Goal: Transaction & Acquisition: Purchase product/service

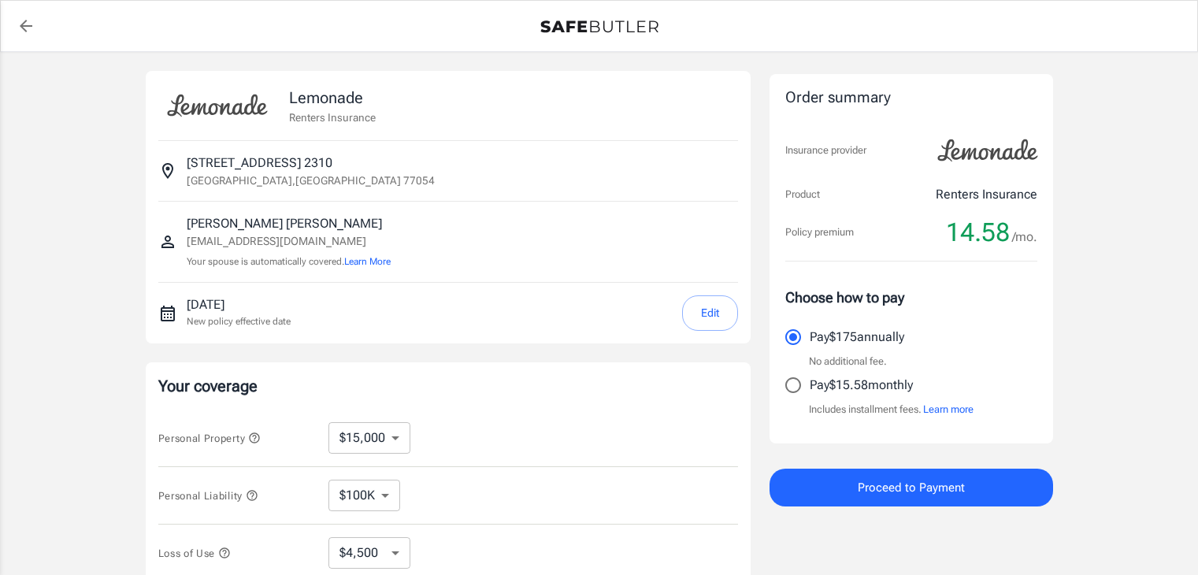
select select "15000"
select select "500"
click at [794, 391] on input "Pay $15.58 monthly" at bounding box center [793, 385] width 33 height 33
radio input "true"
click at [378, 436] on select "$10,000 $15,000 $20,000 $25,000 $30,000 $40,000 $50,000 $100K $150K $200K $250K" at bounding box center [370, 438] width 82 height 32
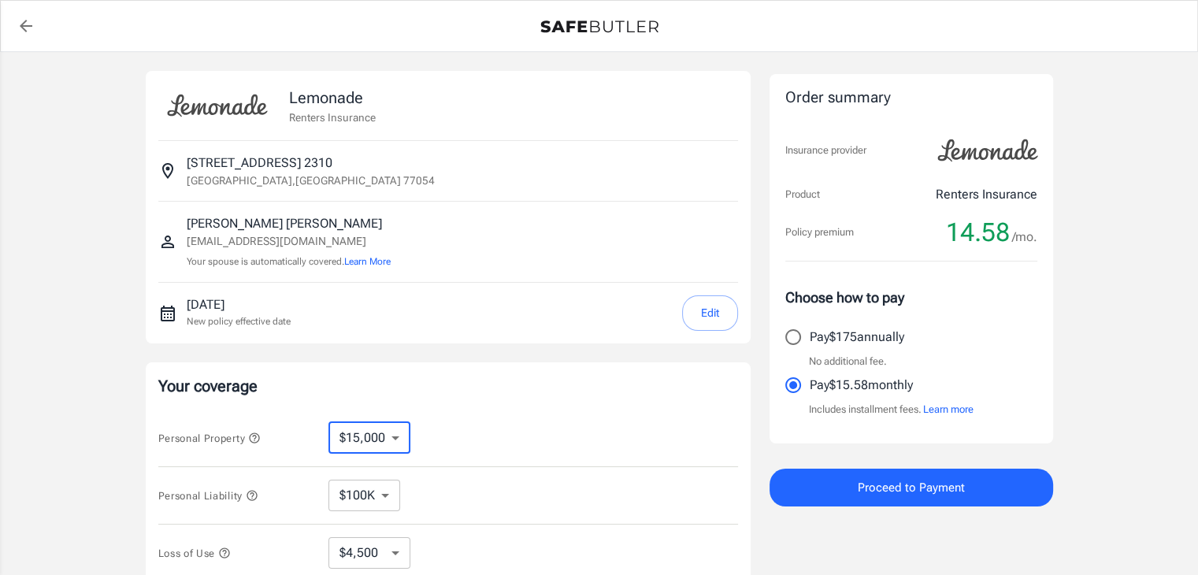
select select "10000"
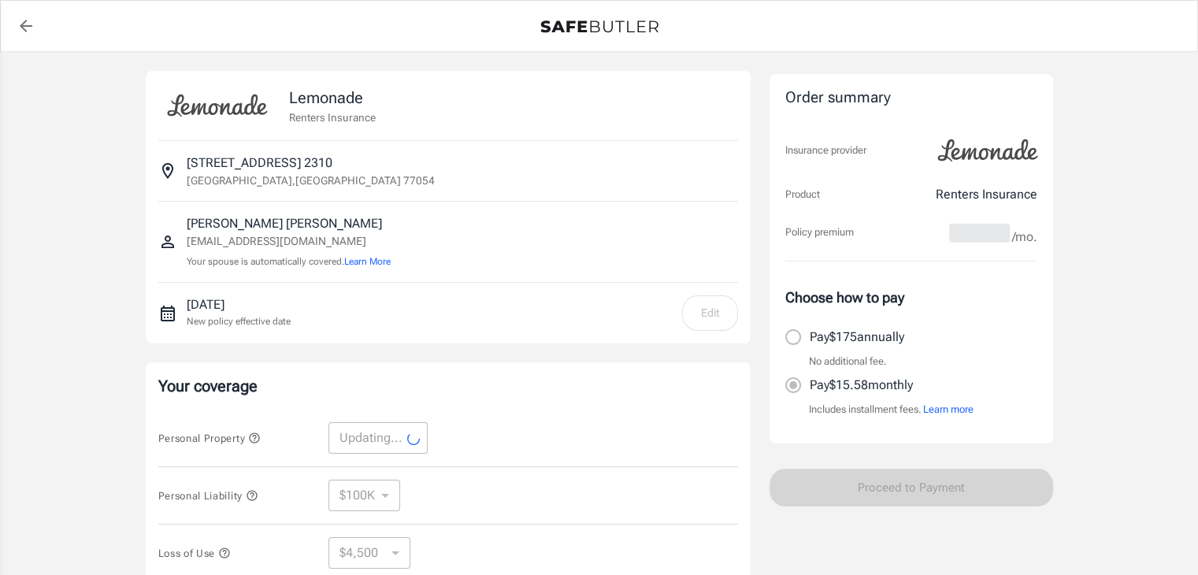
select select "10000"
select select "3000"
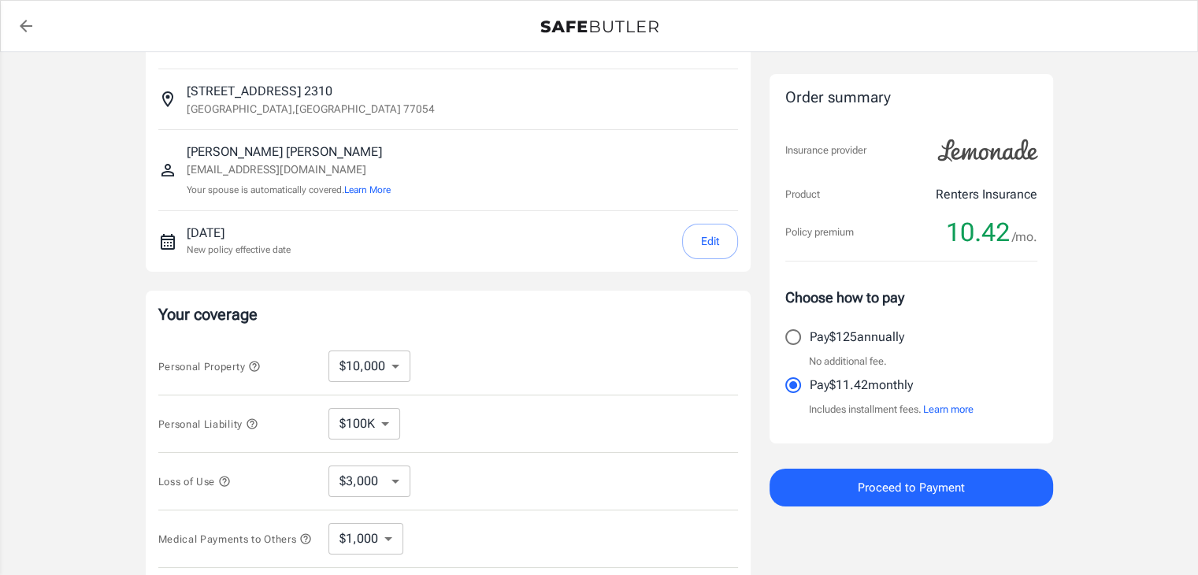
scroll to position [82, 0]
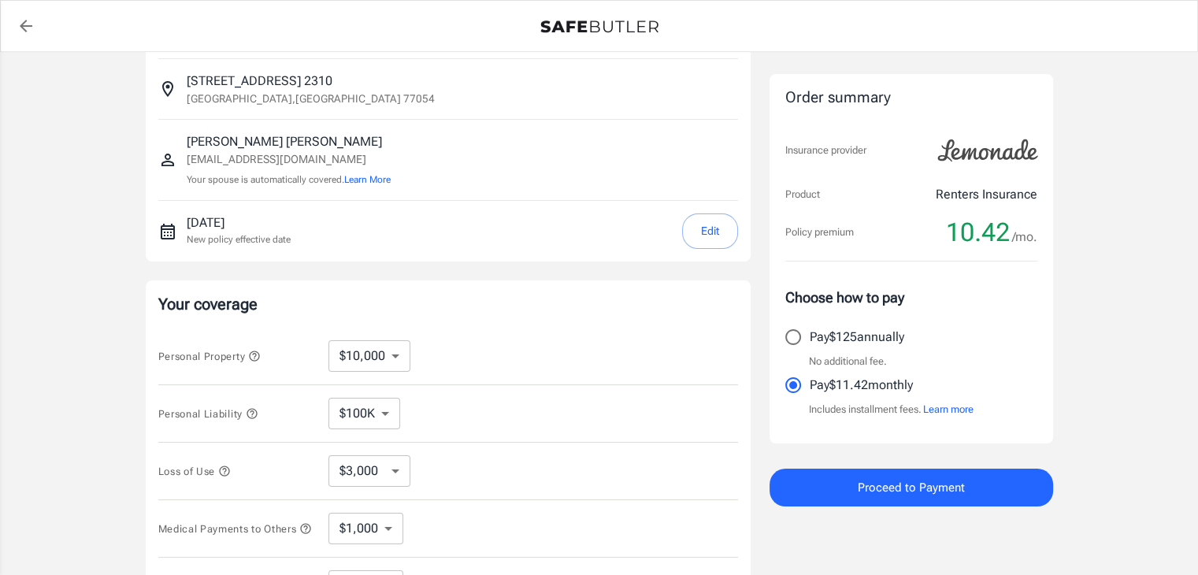
click at [376, 411] on select "$100K $200K $300K $400K $500K" at bounding box center [365, 414] width 72 height 32
click at [329, 398] on select "$100K $200K $300K $400K $500K" at bounding box center [365, 414] width 72 height 32
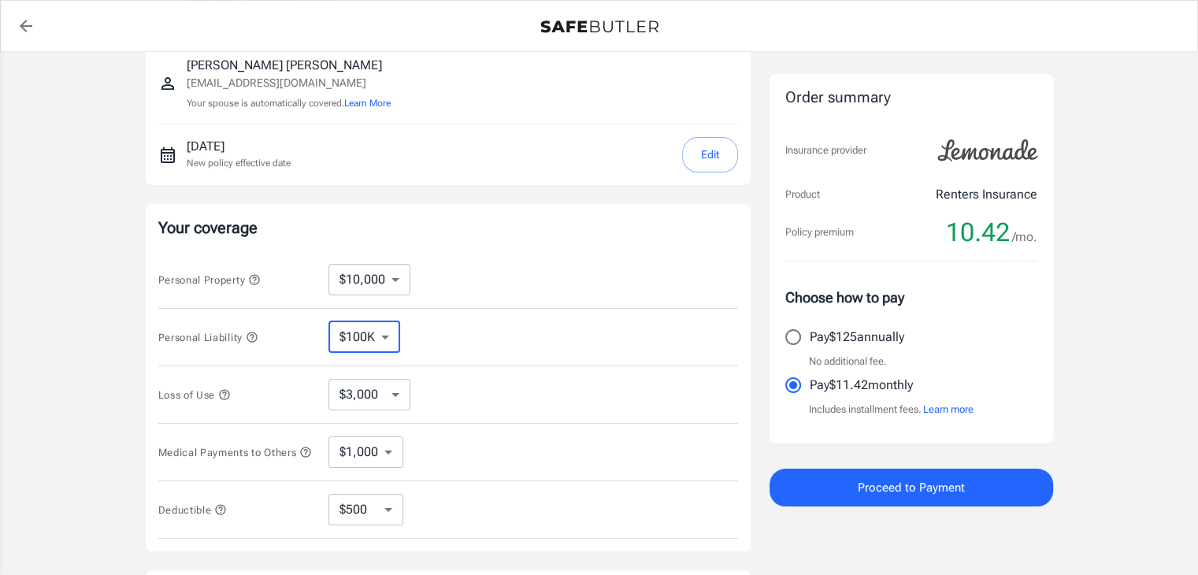
scroll to position [174, 0]
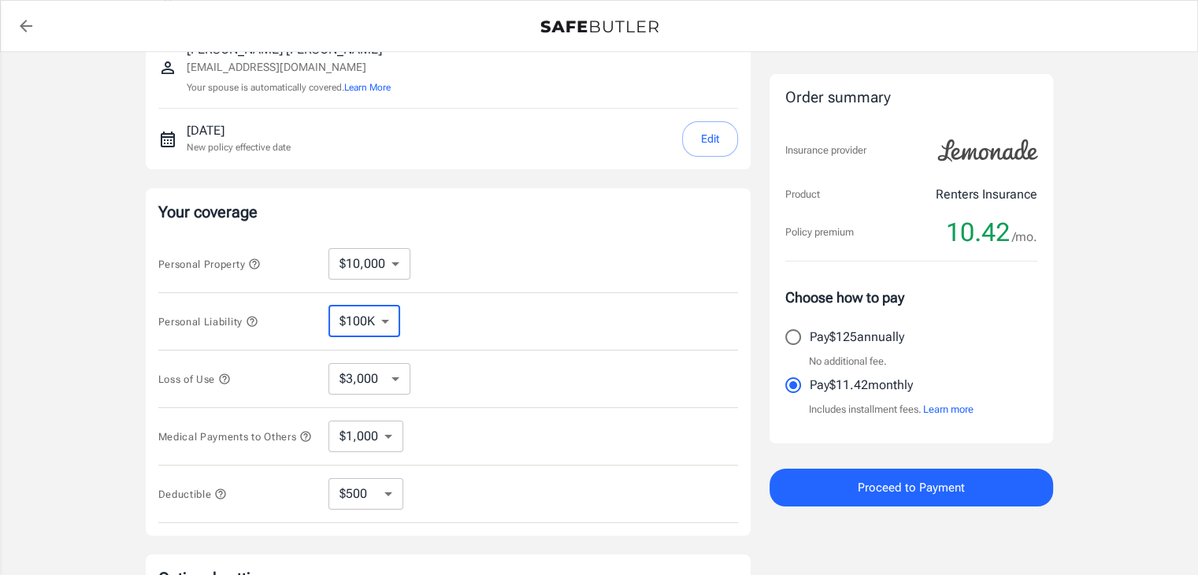
click at [378, 384] on select "$3,000 $6,000 $12,000 $21,000 $36,000 $60,000 $96,000 $153K $198K" at bounding box center [370, 379] width 82 height 32
click at [329, 363] on select "$3,000 $6,000 $12,000 $21,000 $36,000 $60,000 $96,000 $153K $198K" at bounding box center [370, 379] width 82 height 32
click at [374, 438] on select "$1,000 $2,000 $3,000 $4,000 $5,000" at bounding box center [366, 437] width 75 height 32
click at [329, 421] on select "$1,000 $2,000 $3,000 $4,000 $5,000" at bounding box center [366, 437] width 75 height 32
click at [377, 510] on select "$250 $500 $1,000 $2,500" at bounding box center [366, 494] width 75 height 32
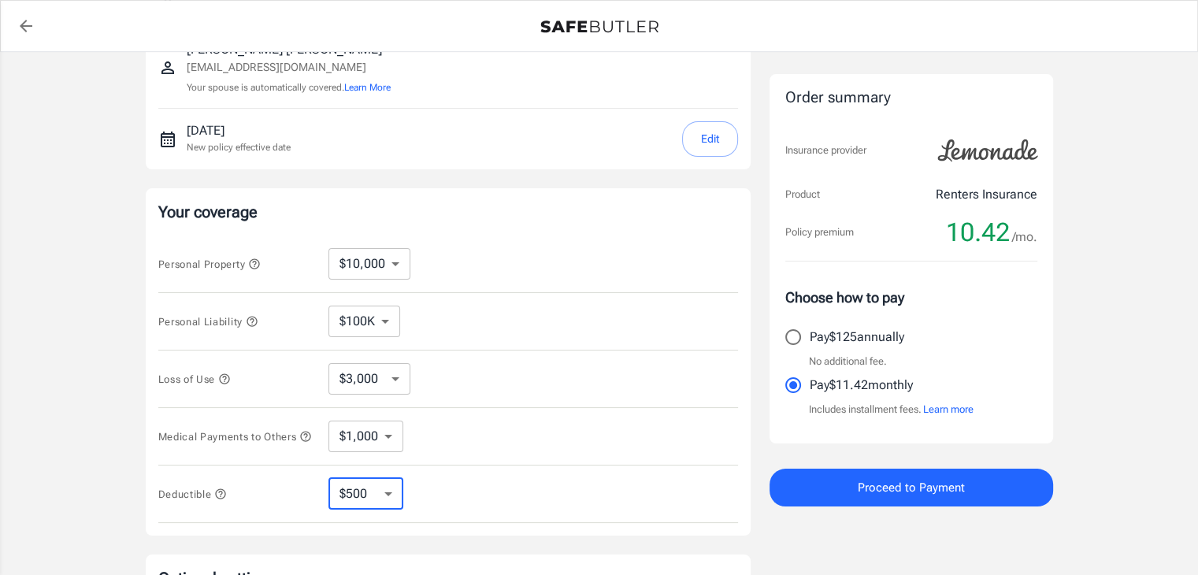
select select "2500"
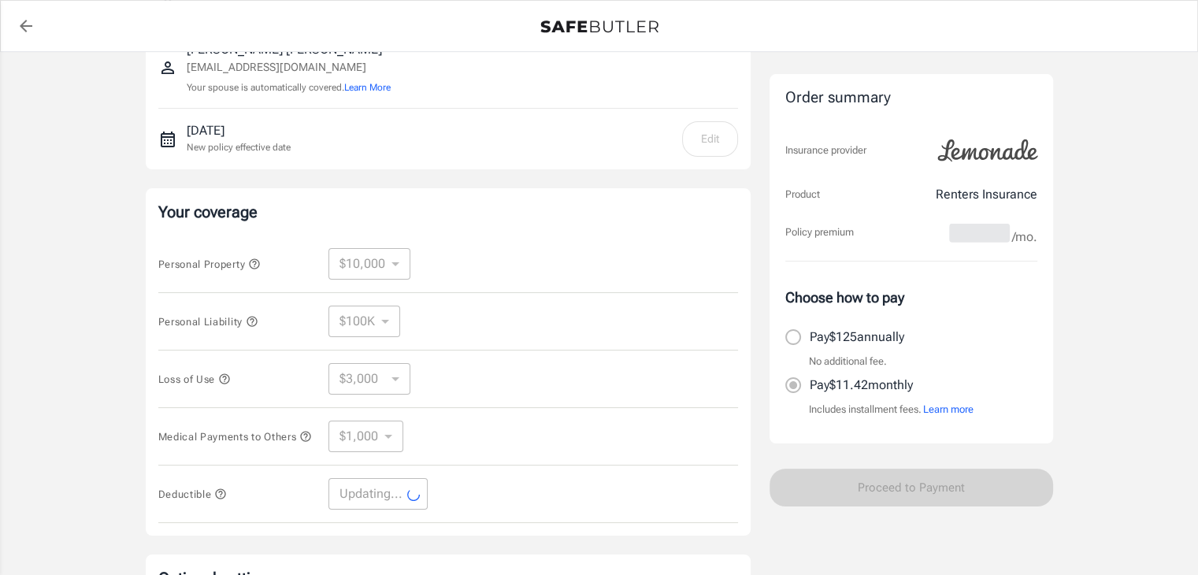
select select "2500"
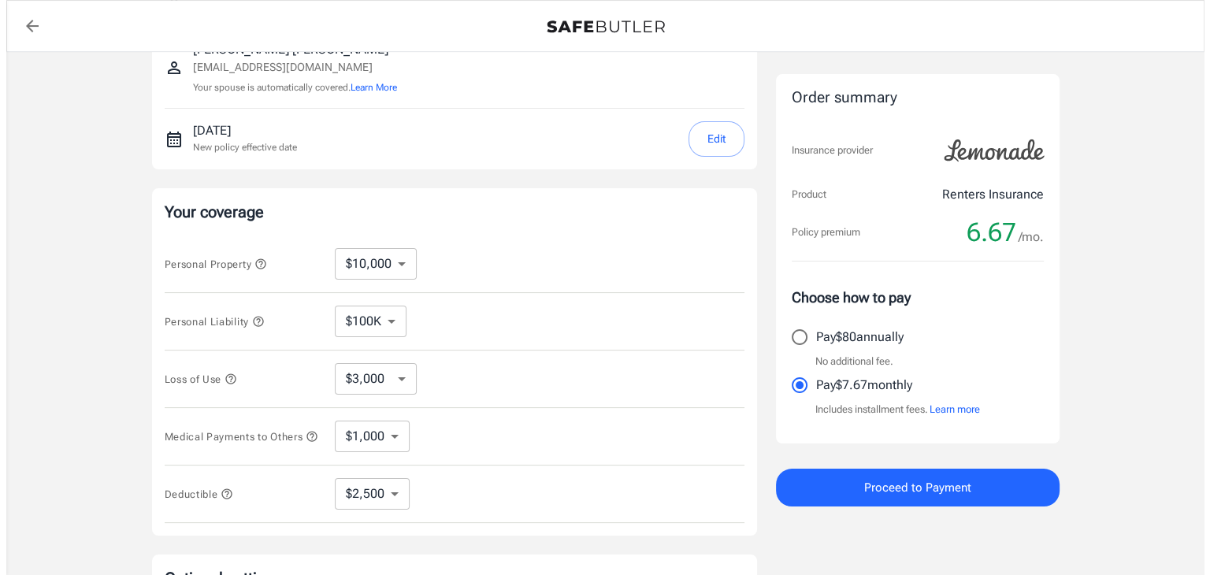
scroll to position [0, 0]
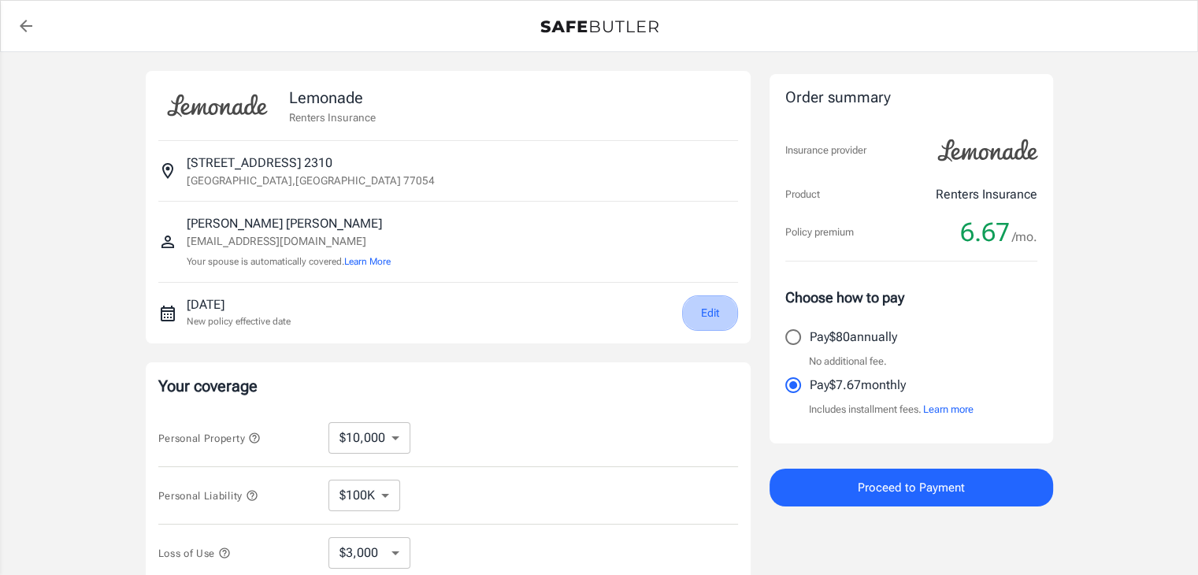
click at [703, 322] on button "Edit" at bounding box center [710, 312] width 56 height 35
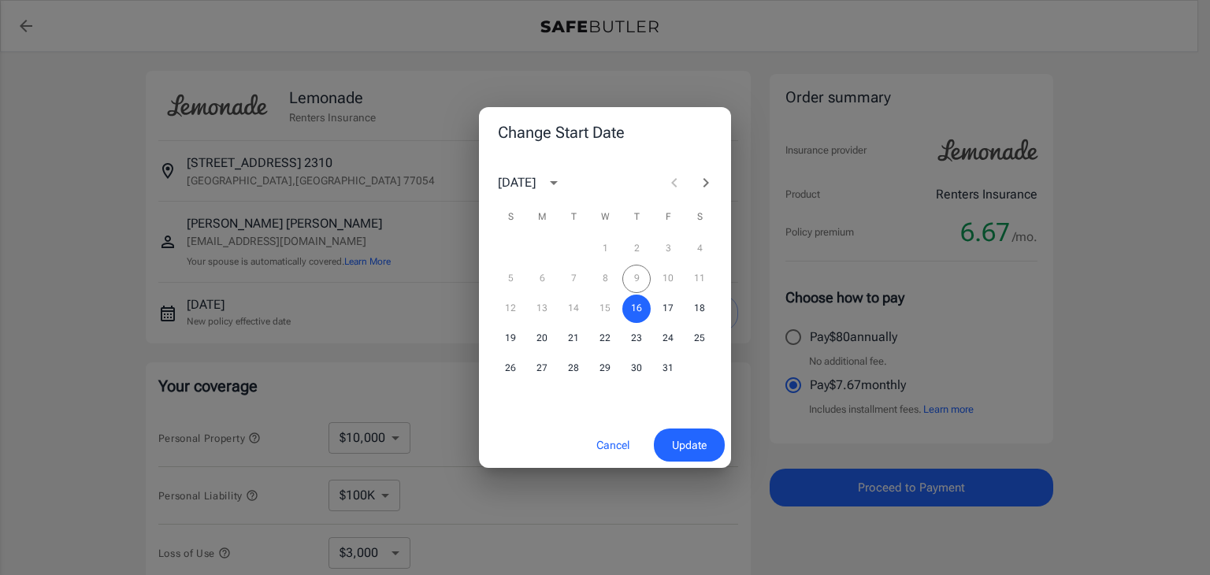
click at [635, 280] on div "5 6 7 8 9 10 11" at bounding box center [605, 279] width 252 height 28
click at [670, 185] on div at bounding box center [690, 183] width 63 height 32
click at [686, 442] on span "Update" at bounding box center [689, 446] width 35 height 20
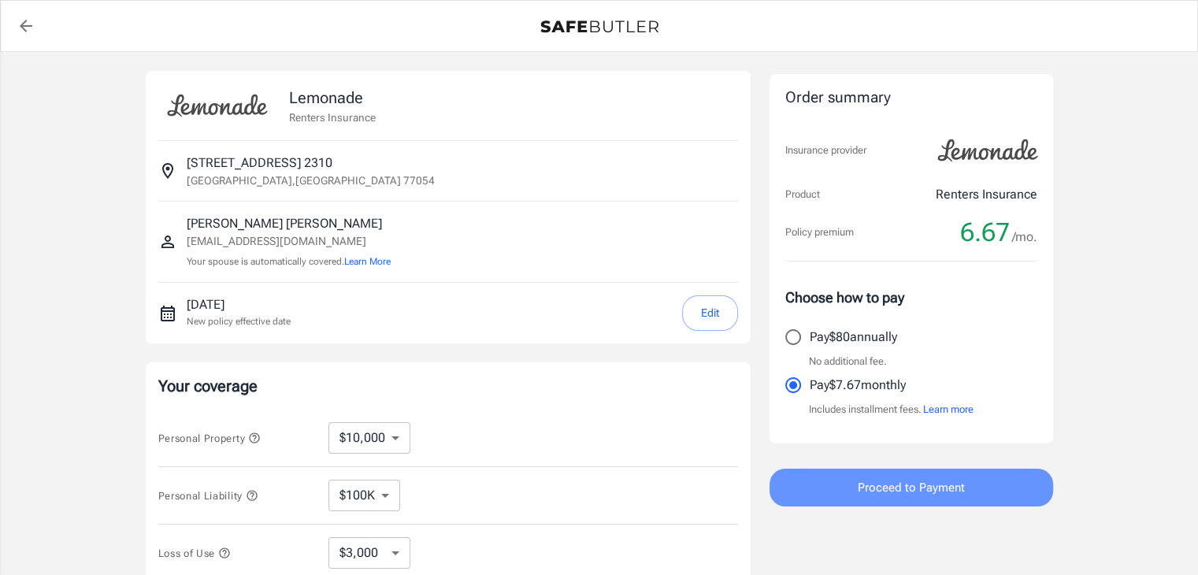
click at [981, 499] on button "Proceed to Payment" at bounding box center [912, 488] width 284 height 38
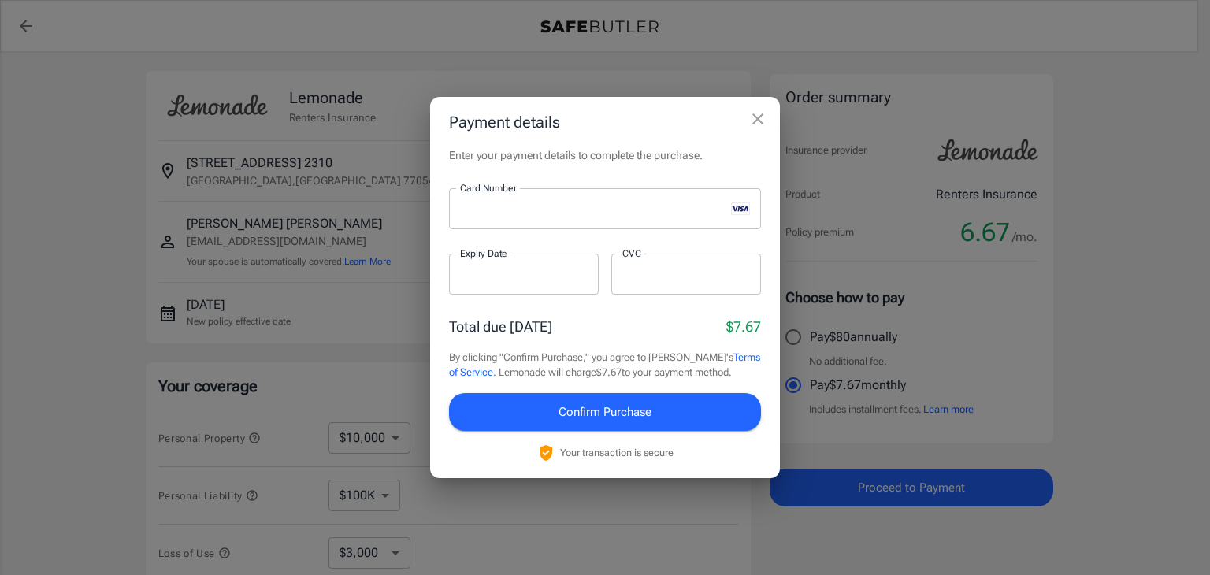
click at [503, 291] on div at bounding box center [524, 274] width 150 height 41
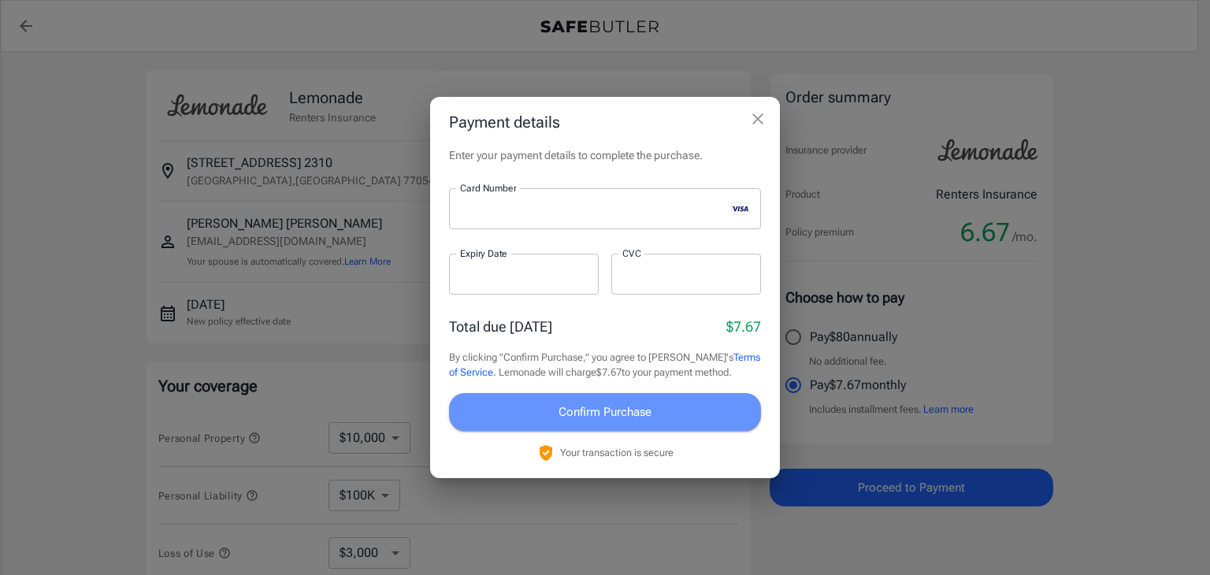
click at [566, 414] on span "Confirm Purchase" at bounding box center [605, 412] width 93 height 20
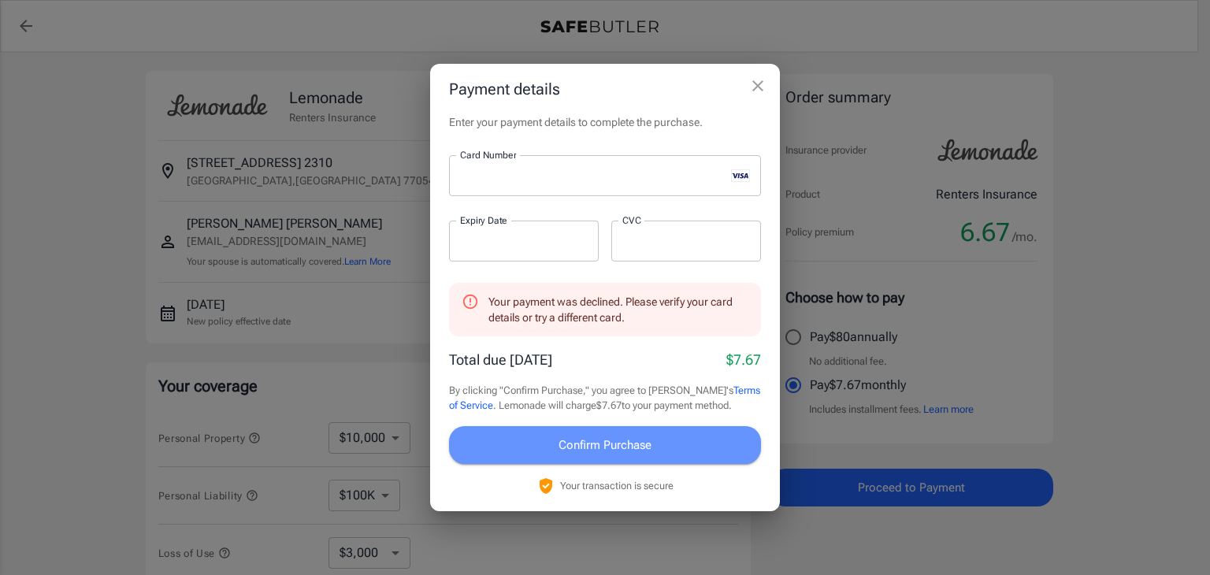
click at [633, 446] on span "Confirm Purchase" at bounding box center [605, 445] width 93 height 20
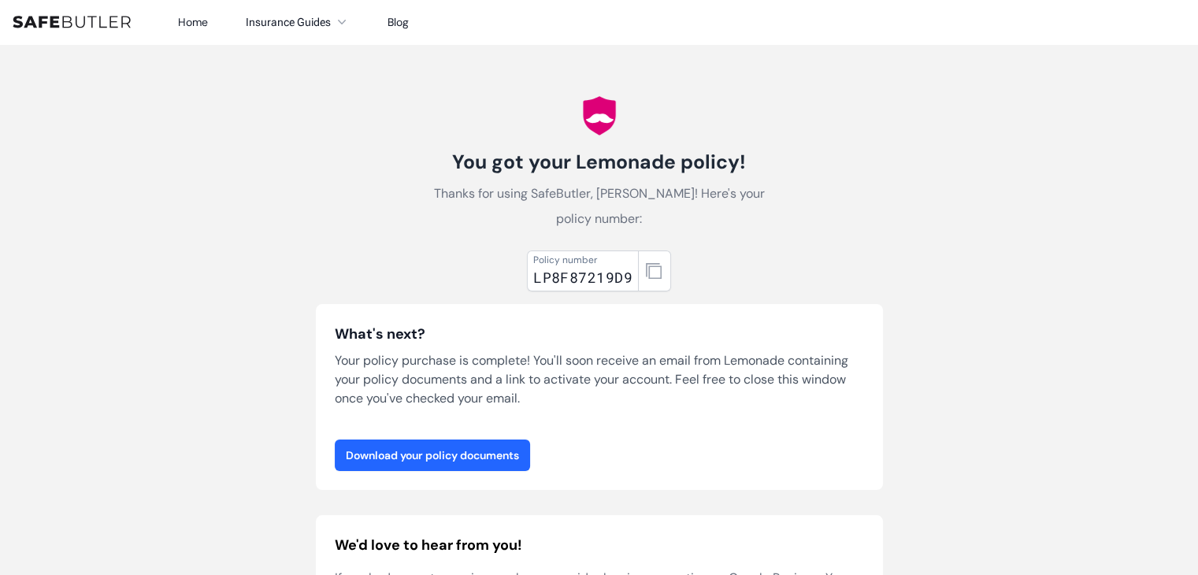
click at [517, 467] on link "Download your policy documents" at bounding box center [432, 456] width 195 height 32
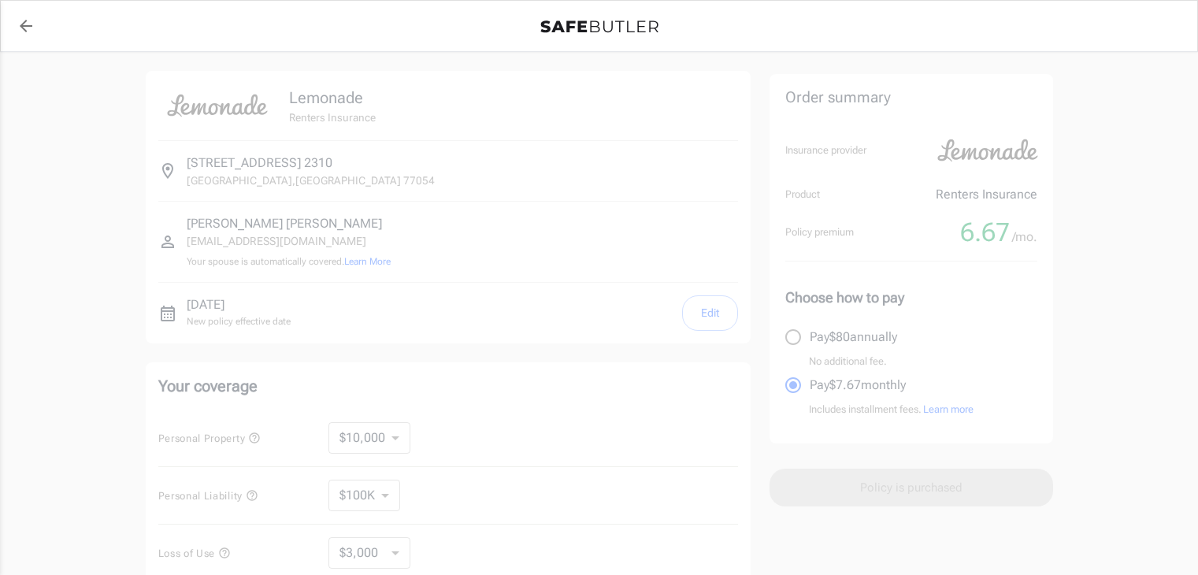
select select "2500"
click at [684, 139] on div at bounding box center [599, 471] width 1198 height 838
select select "2500"
